Goal: Task Accomplishment & Management: Complete application form

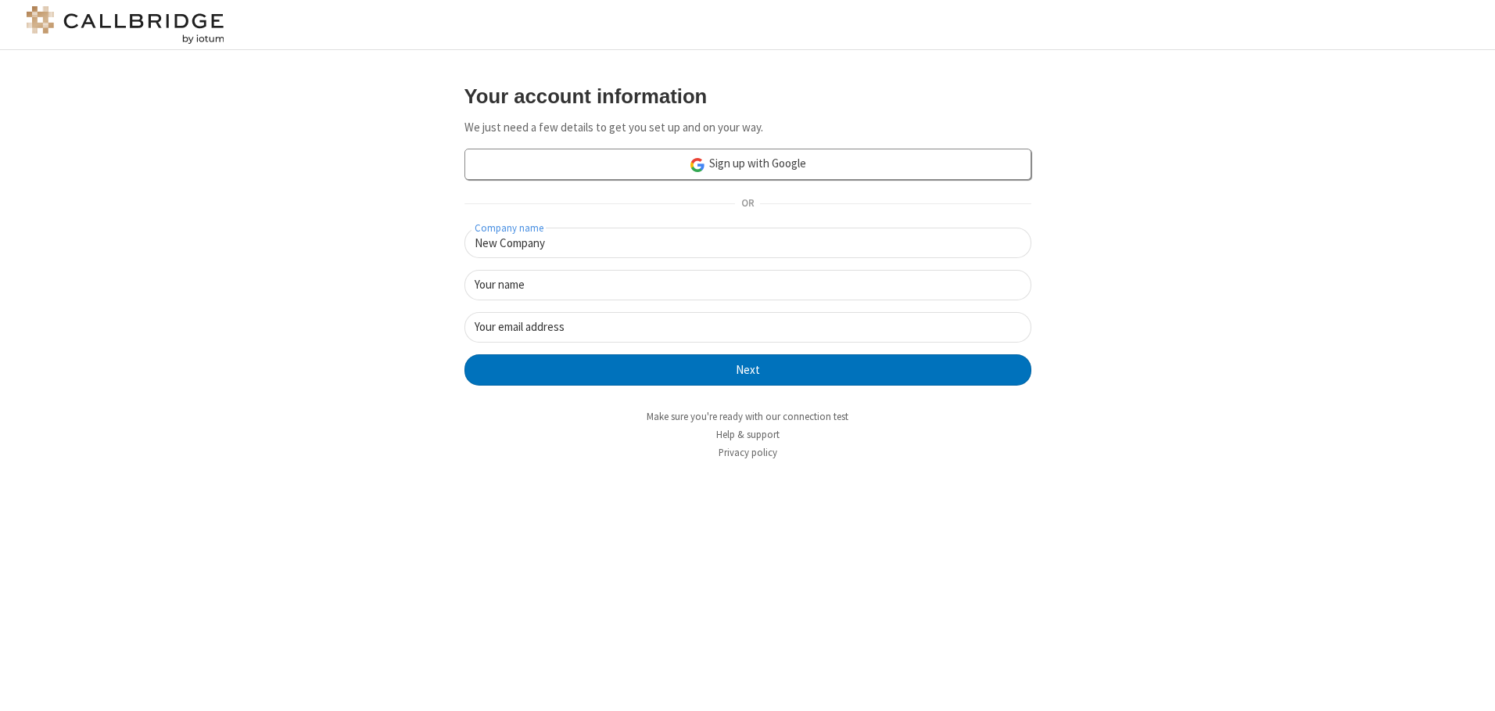
type input "New Company"
type input "New User"
type input "[EMAIL_ADDRESS][DOMAIN_NAME]"
click button "Next" at bounding box center [747, 369] width 567 height 31
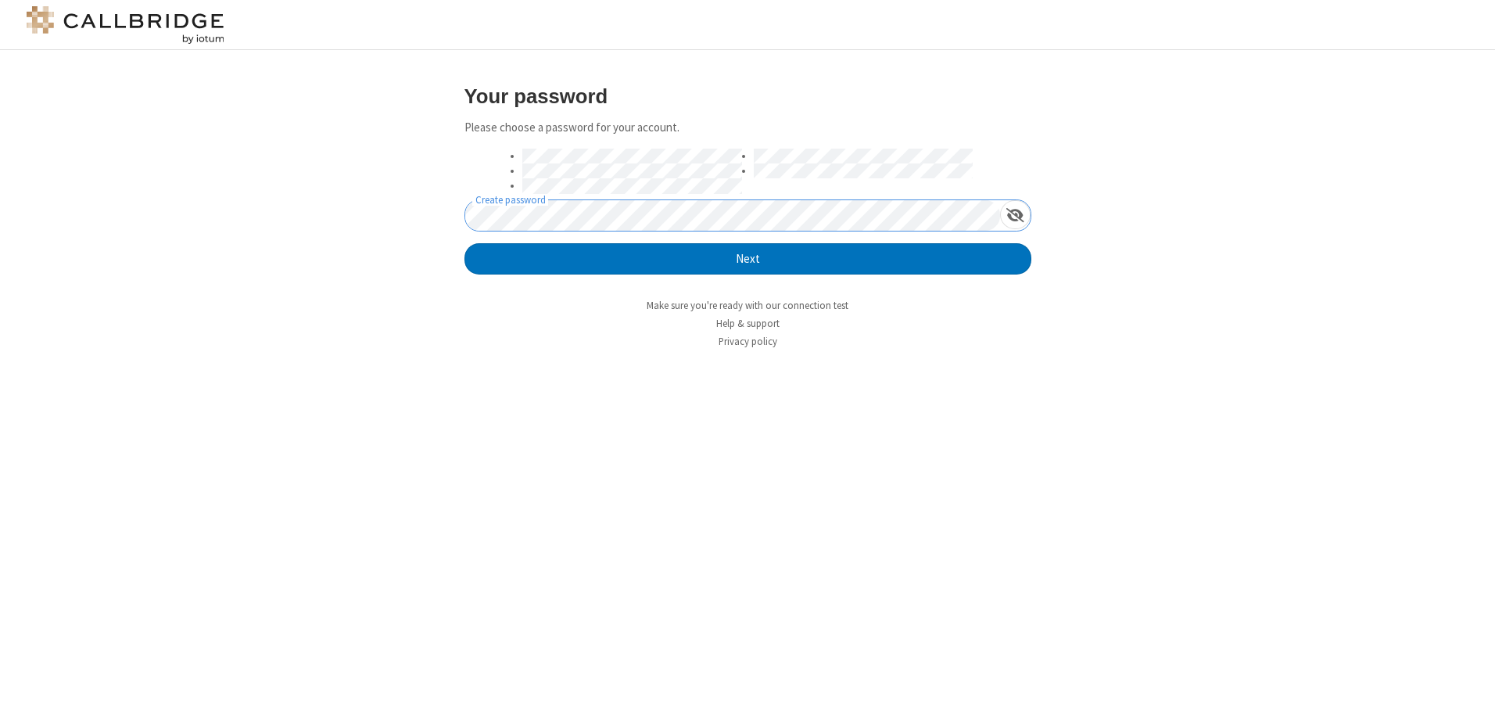
click at [464, 243] on button "Next" at bounding box center [747, 258] width 567 height 31
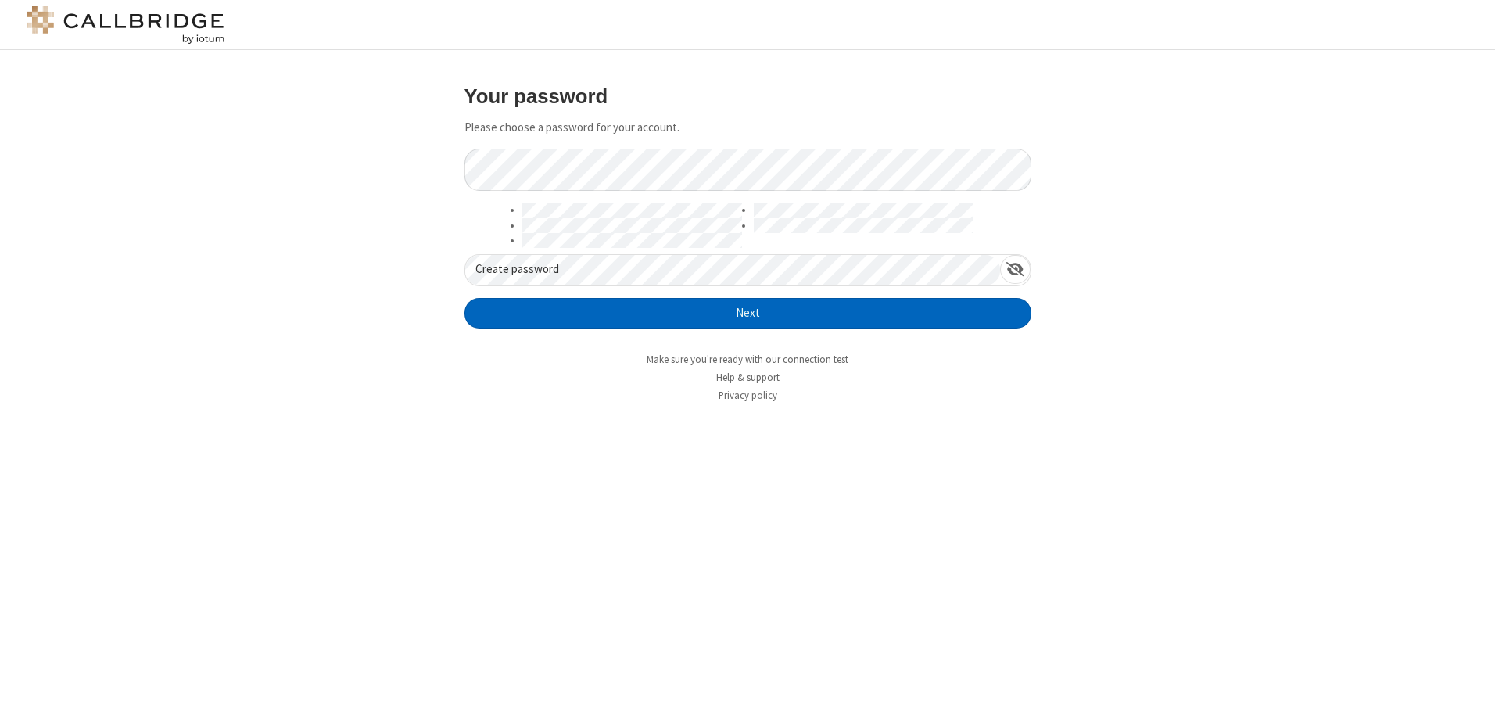
click at [747, 313] on button "Next" at bounding box center [747, 313] width 567 height 31
